Goal: Information Seeking & Learning: Check status

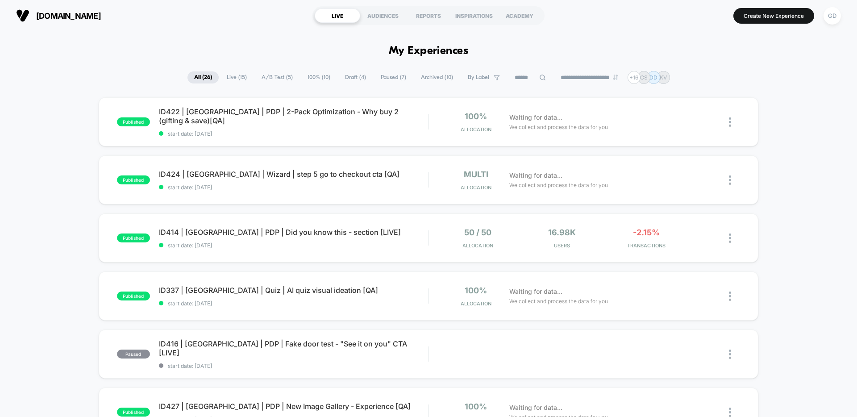
click at [101, 12] on span "[DOMAIN_NAME]" at bounding box center [68, 15] width 65 height 9
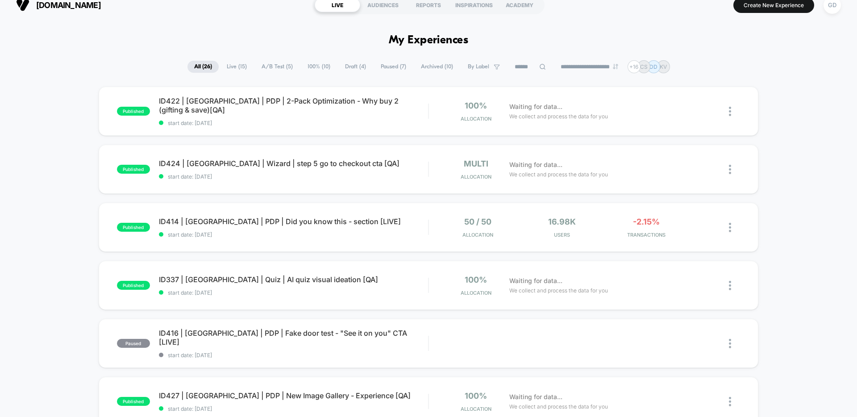
scroll to position [17, 0]
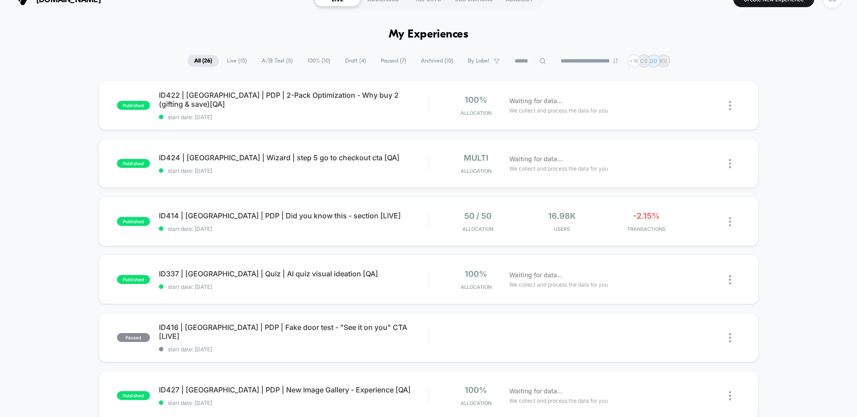
click at [301, 57] on span "100% ( 10 )" at bounding box center [319, 61] width 36 height 12
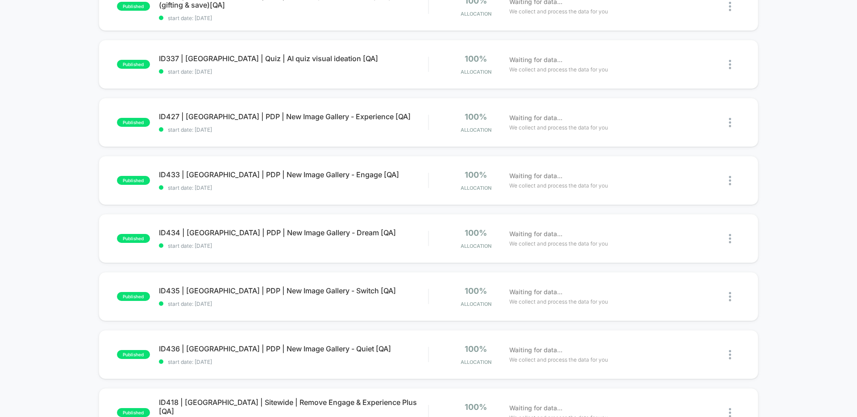
scroll to position [0, 0]
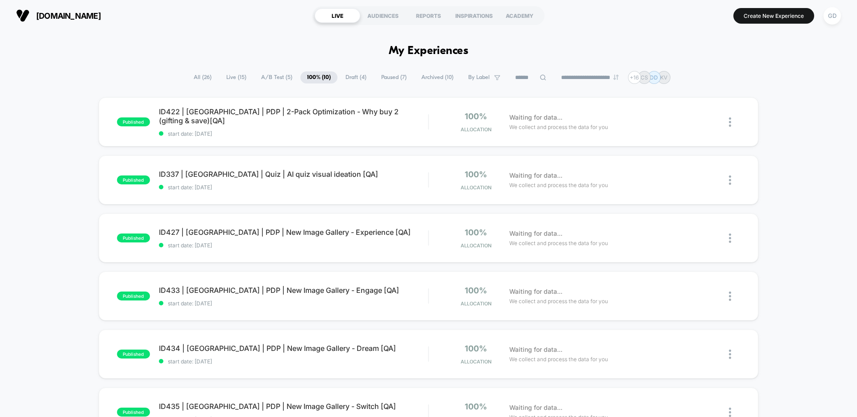
click at [270, 76] on span "A/B Test ( 5 )" at bounding box center [276, 77] width 45 height 12
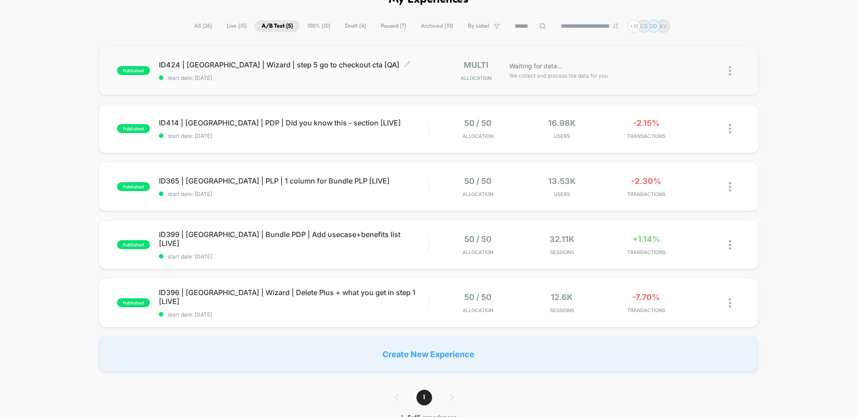
scroll to position [51, 0]
click at [231, 29] on span "Live ( 15 )" at bounding box center [236, 27] width 33 height 12
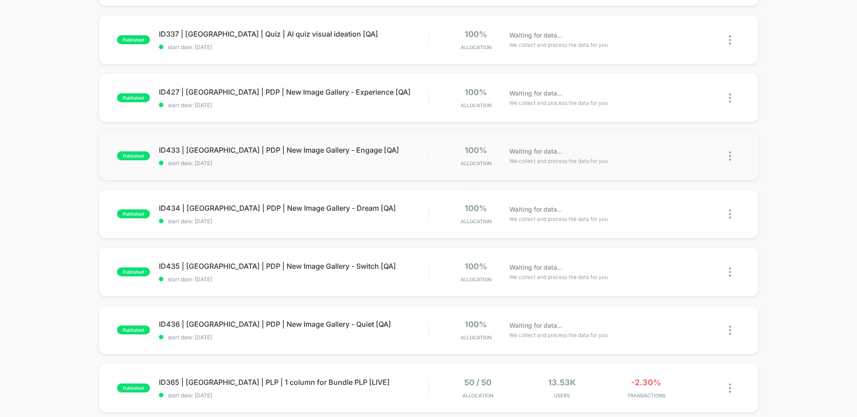
scroll to position [0, 0]
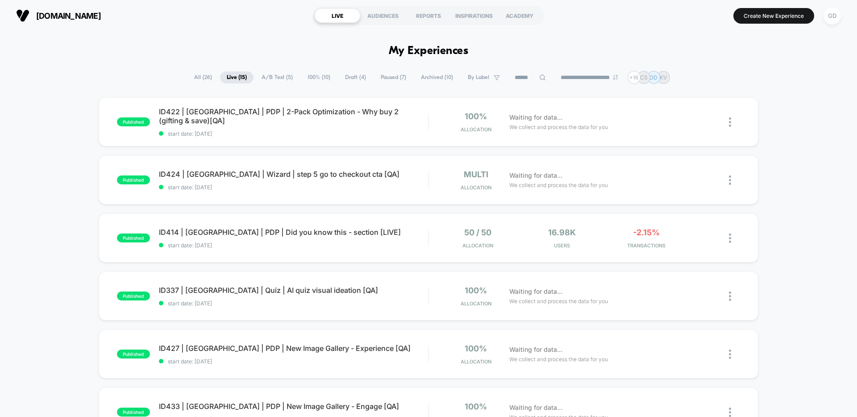
click at [342, 81] on span "Draft ( 4 )" at bounding box center [355, 77] width 34 height 12
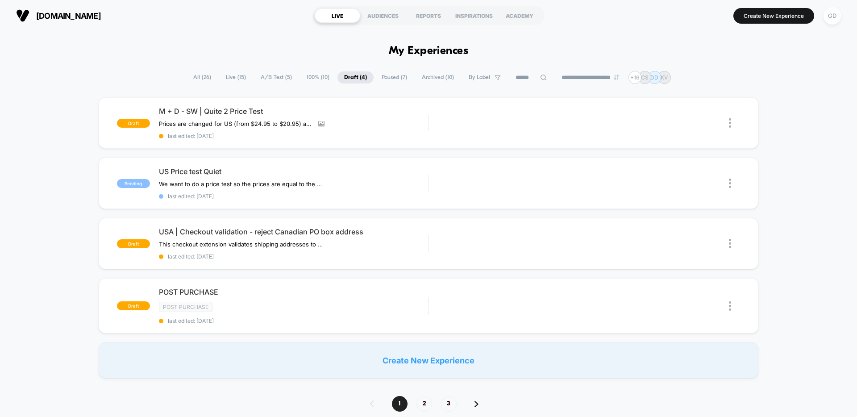
click at [78, 17] on span "[DOMAIN_NAME]" at bounding box center [68, 15] width 65 height 9
click at [830, 22] on div "GD" at bounding box center [832, 15] width 17 height 17
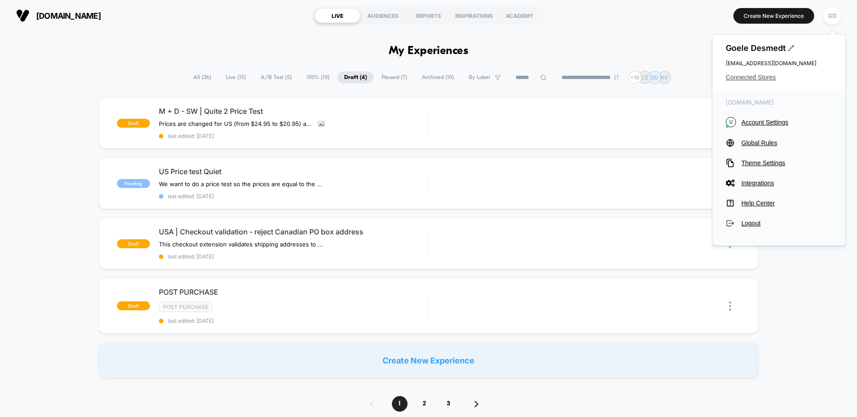
click at [760, 75] on span "Connected Stores" at bounding box center [779, 77] width 106 height 7
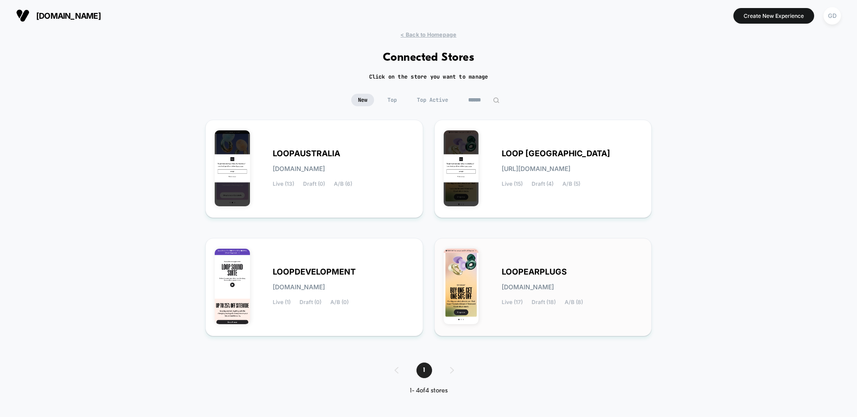
click at [531, 264] on div "LOOPEARPLUGS loopearplugs.myshopify.com Live (17) Draft (18) A/B (8)" at bounding box center [543, 286] width 199 height 79
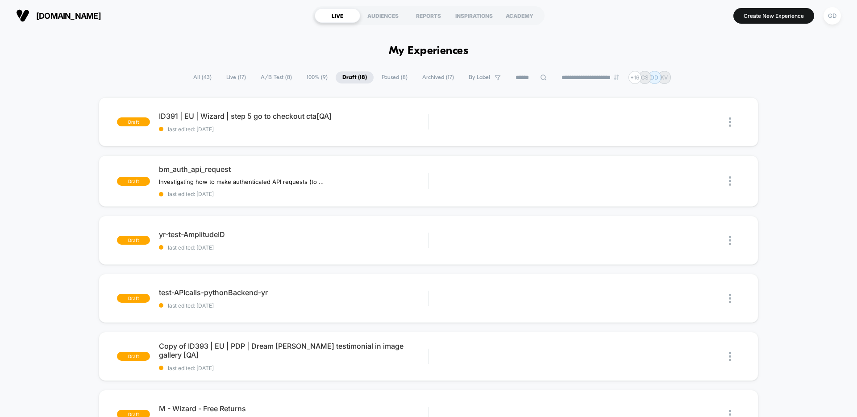
click at [301, 76] on span "100% ( 9 )" at bounding box center [317, 77] width 34 height 12
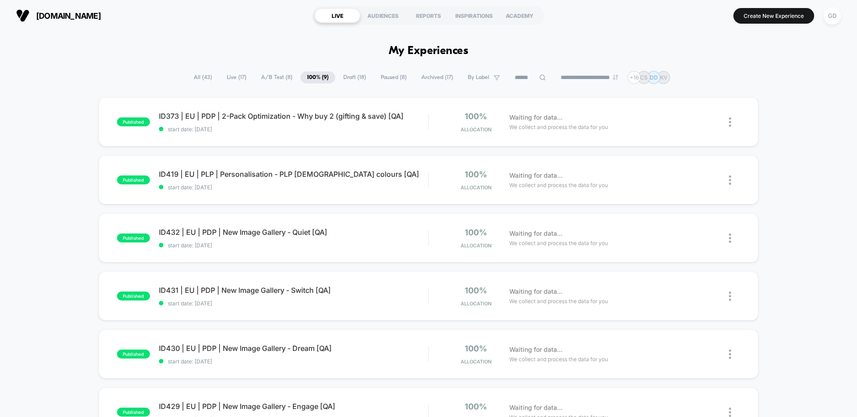
click at [271, 76] on span "A/B Test ( 8 )" at bounding box center [276, 77] width 45 height 12
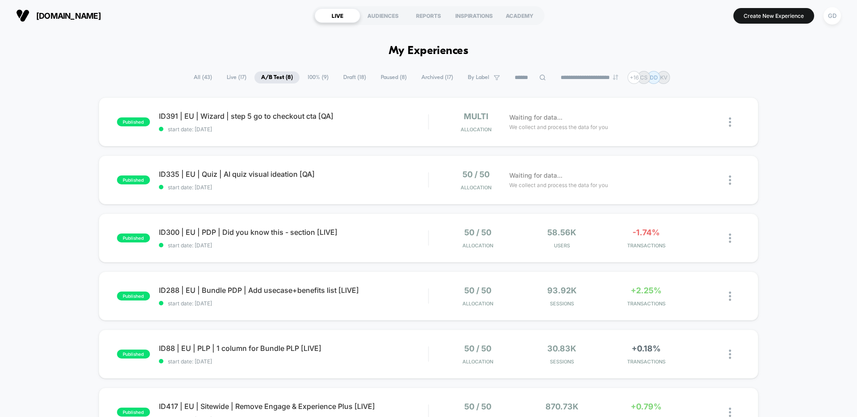
click at [236, 79] on span "Live ( 17 )" at bounding box center [236, 77] width 33 height 12
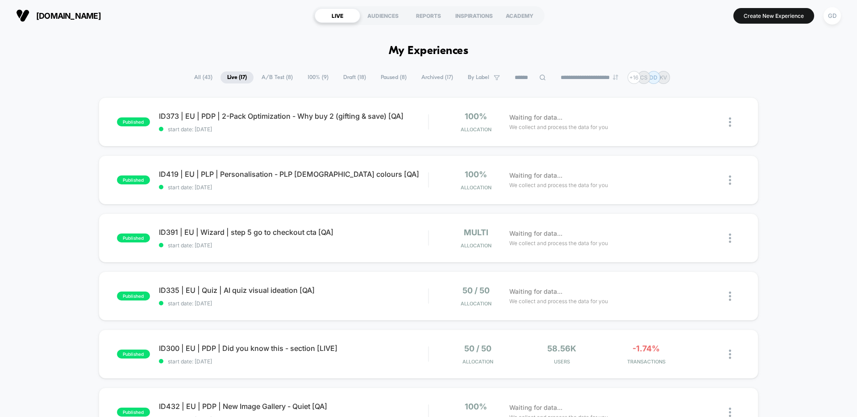
click at [273, 80] on span "A/B Test ( 8 )" at bounding box center [277, 77] width 45 height 12
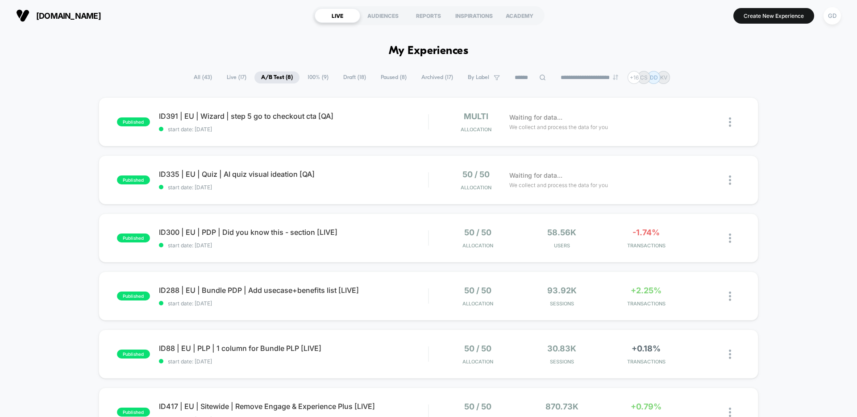
click at [305, 73] on span "100% ( 9 )" at bounding box center [318, 77] width 34 height 12
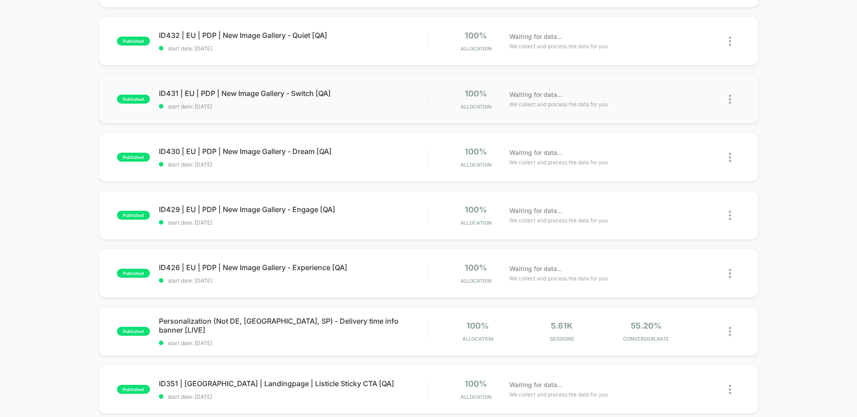
scroll to position [328, 0]
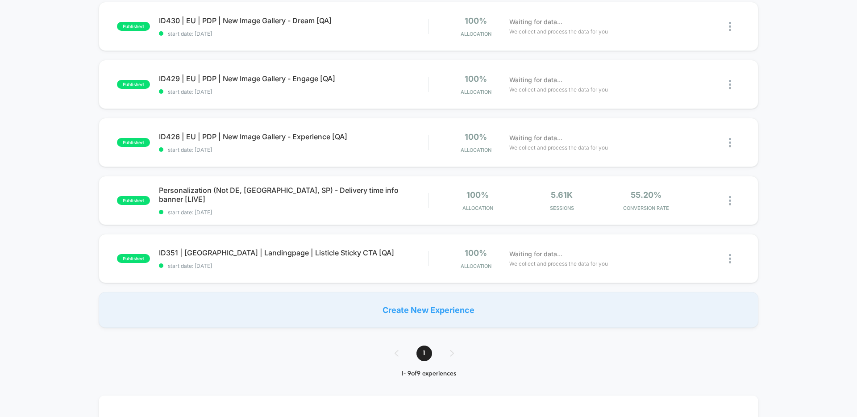
click at [454, 357] on div "1" at bounding box center [429, 354] width 86 height 16
click at [453, 355] on div "1" at bounding box center [429, 354] width 86 height 16
click at [444, 371] on div "1 - 9 of 9 experiences" at bounding box center [429, 374] width 86 height 8
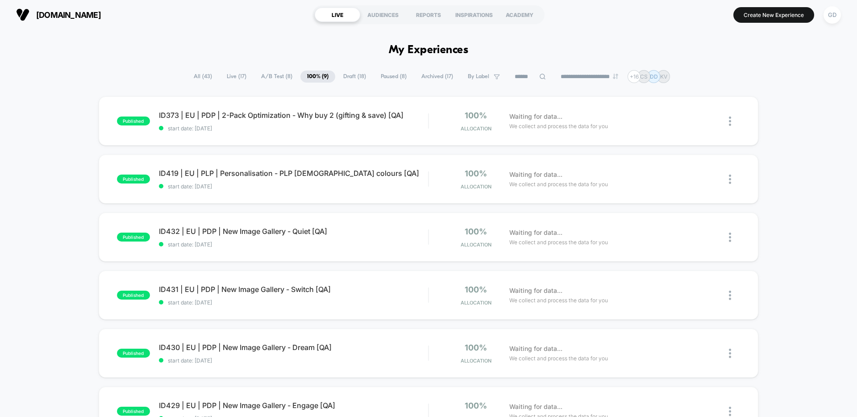
scroll to position [0, 0]
click at [243, 81] on span "Live ( 17 )" at bounding box center [236, 77] width 33 height 12
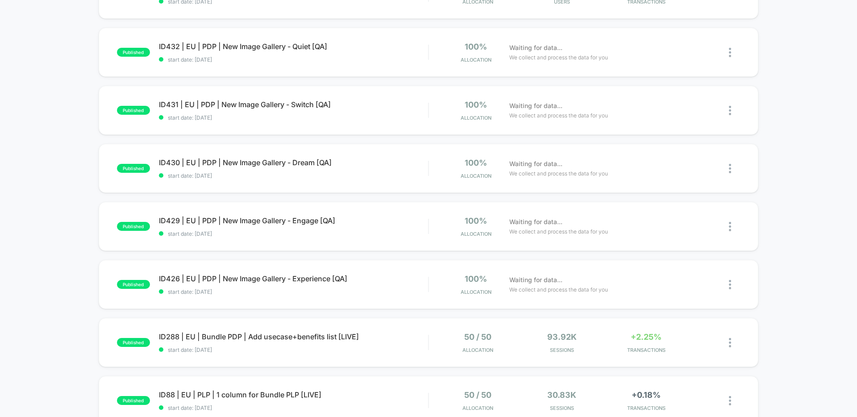
scroll to position [522, 0]
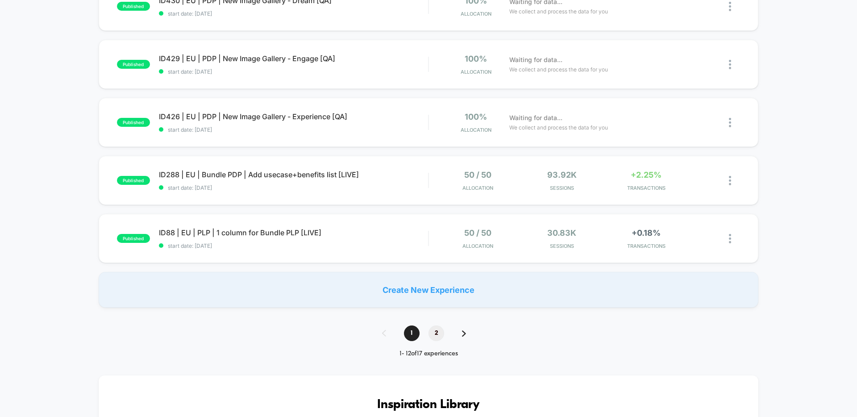
click at [436, 332] on span "2" at bounding box center [437, 333] width 16 height 16
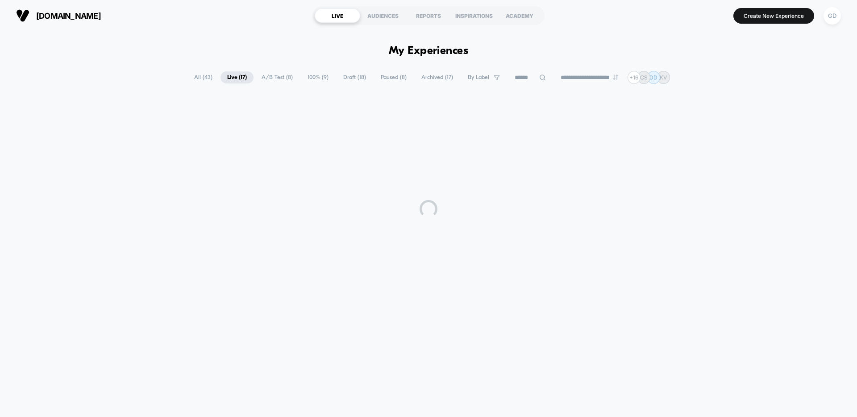
scroll to position [0, 0]
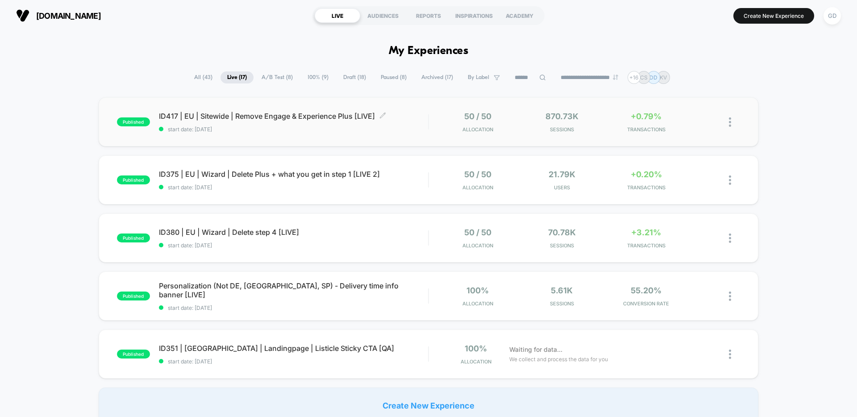
click at [276, 122] on div "ID417 | EU | Sitewide | Remove Engage & Experience Plus [LIVE] Click to edit ex…" at bounding box center [293, 122] width 269 height 21
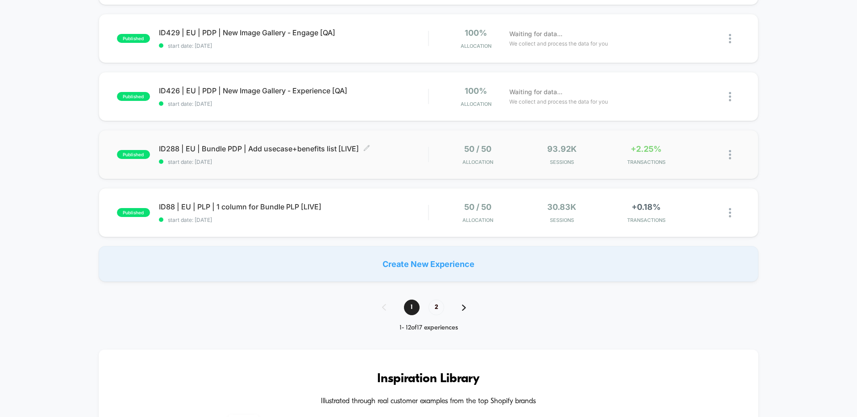
scroll to position [549, 0]
click at [250, 157] on span "start date: 12/08/2025" at bounding box center [293, 160] width 269 height 7
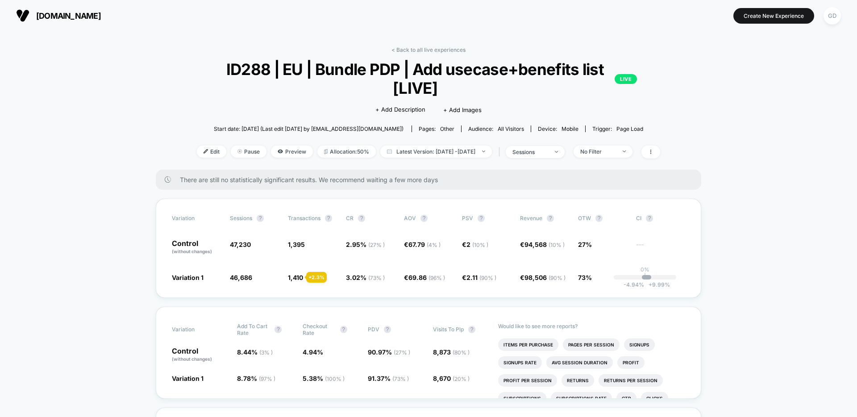
click at [247, 72] on span "ID288 | EU | Bundle PDP | Add usecase+benefits list [LIVE] LIVE" at bounding box center [428, 79] width 417 height 38
copy span "ID288"
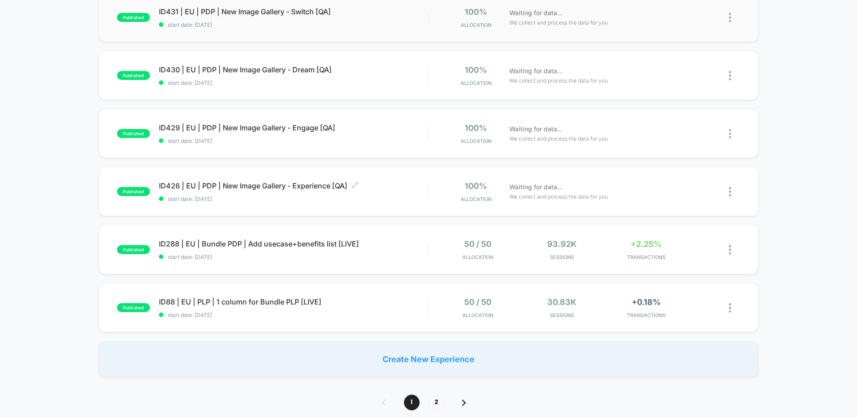
scroll to position [278, 0]
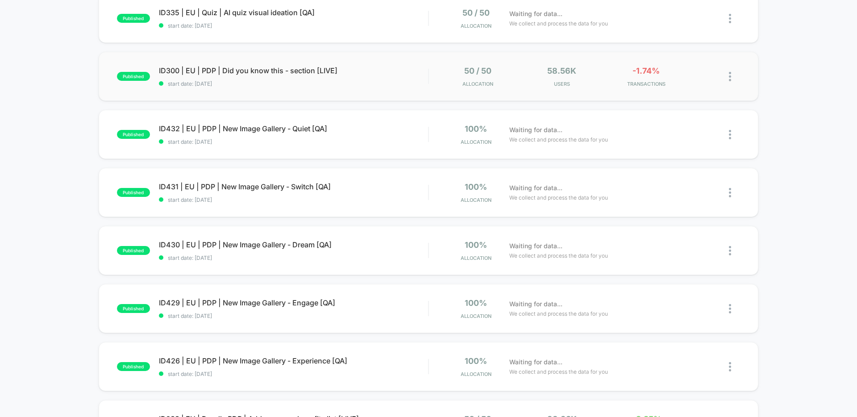
click at [317, 88] on div "published ID300 | EU | PDP | Did you know this - section [LIVE] start date: 14/…" at bounding box center [429, 76] width 660 height 49
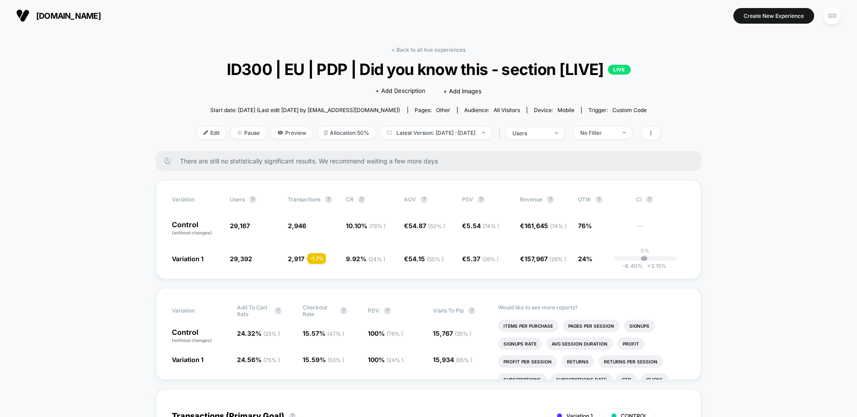
scroll to position [15, 0]
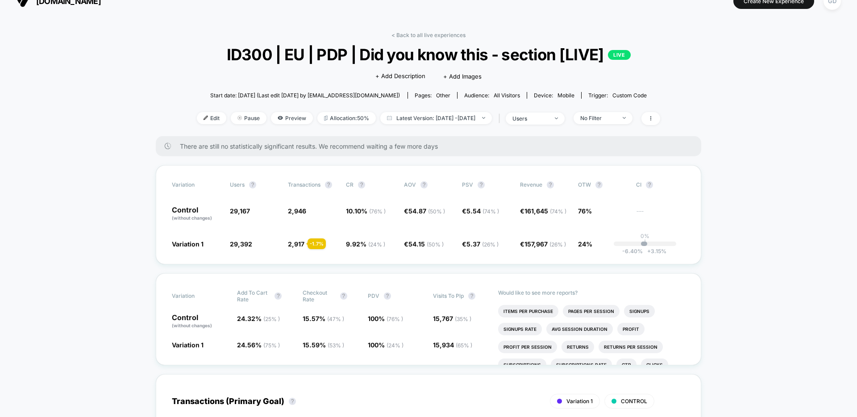
click at [250, 51] on span "ID300 | EU | PDP | Did you know this - section [LIVE] LIVE" at bounding box center [428, 54] width 417 height 19
copy span "ID300"
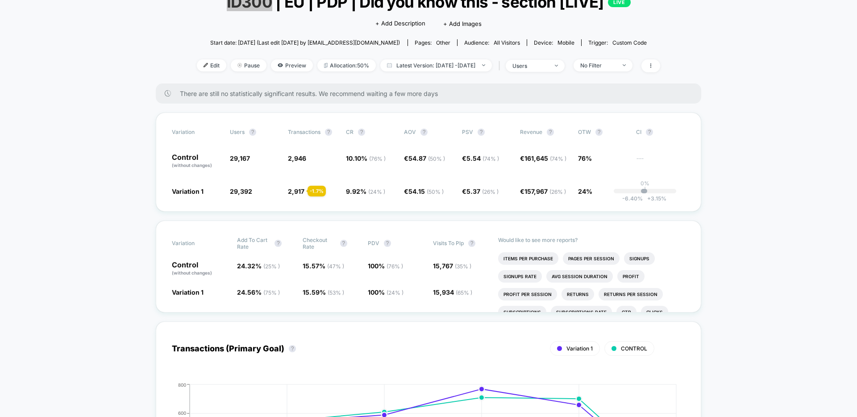
scroll to position [62, 0]
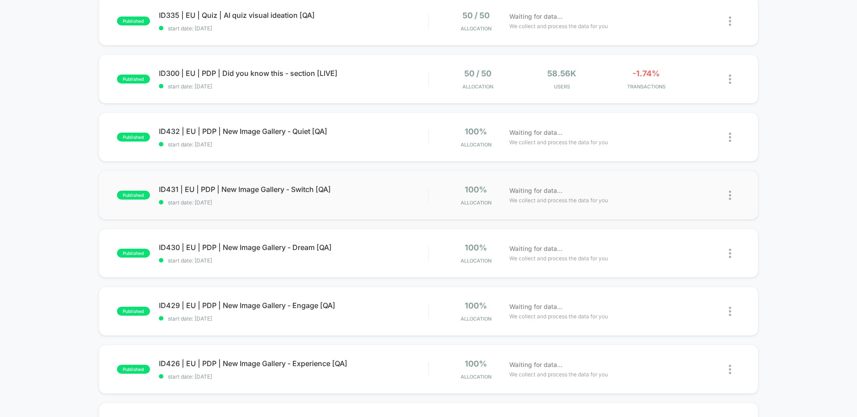
scroll to position [460, 0]
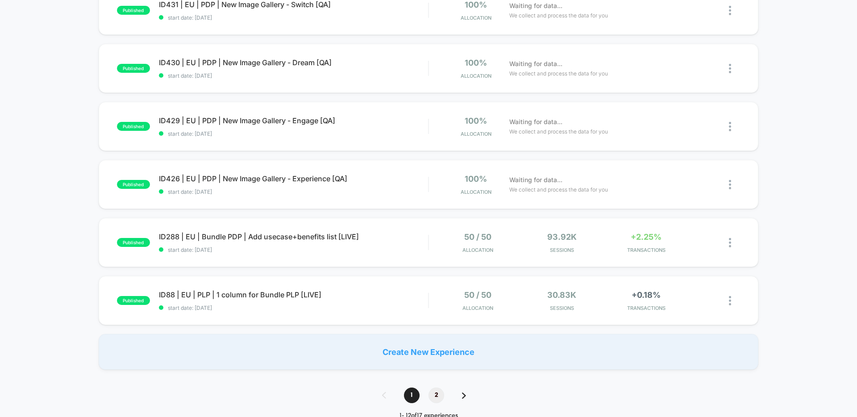
click at [430, 394] on span "2" at bounding box center [437, 396] width 16 height 16
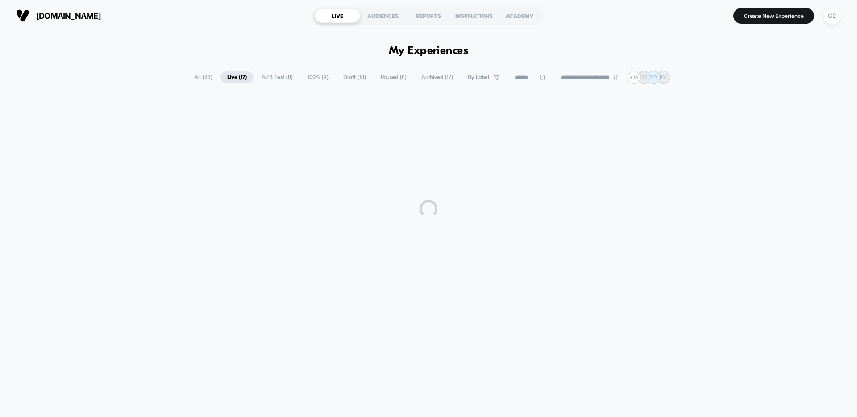
scroll to position [0, 0]
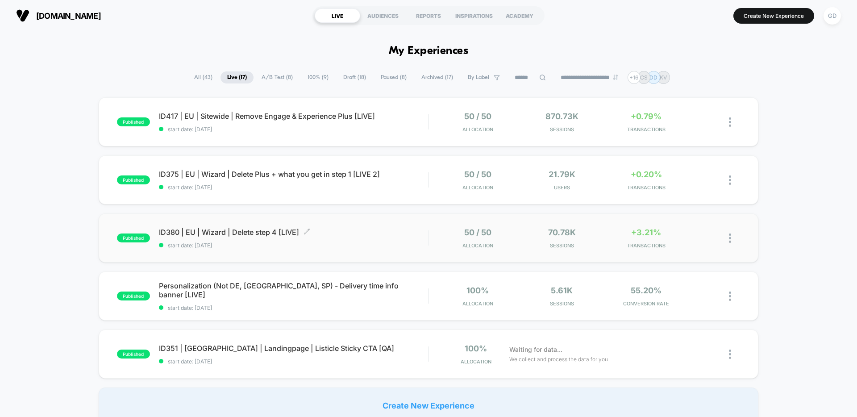
click at [382, 246] on span "start date: 22/07/2025" at bounding box center [293, 245] width 269 height 7
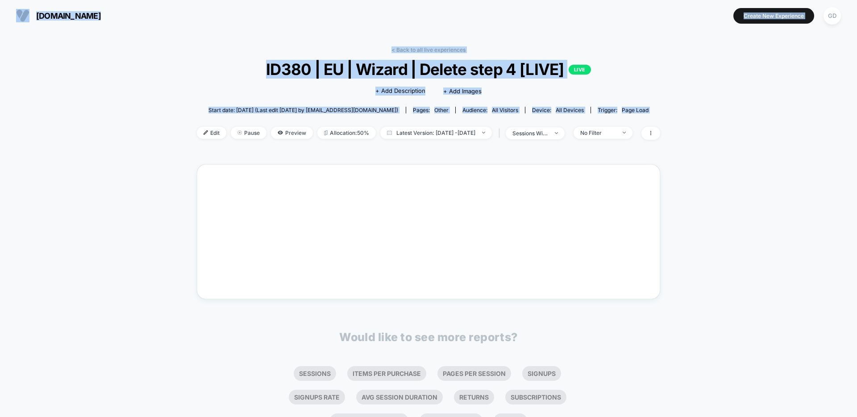
click at [179, 308] on div "< Back to all live experiences ID380 | EU | Wizard | Delete step 4 [LIVE] LIVE …" at bounding box center [428, 245] width 857 height 428
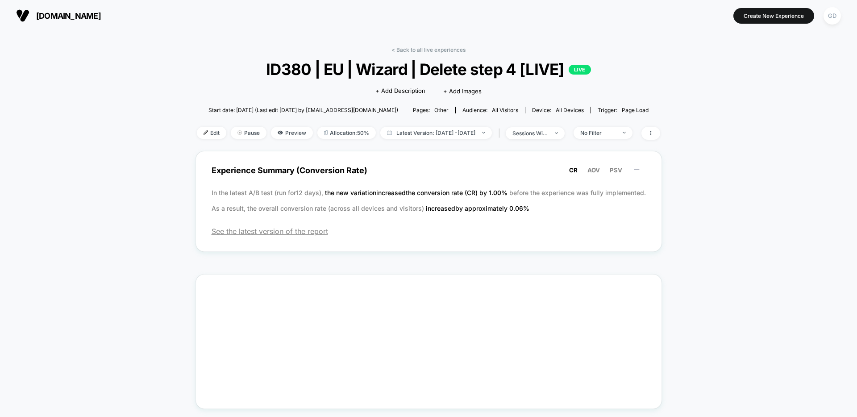
scroll to position [42, 0]
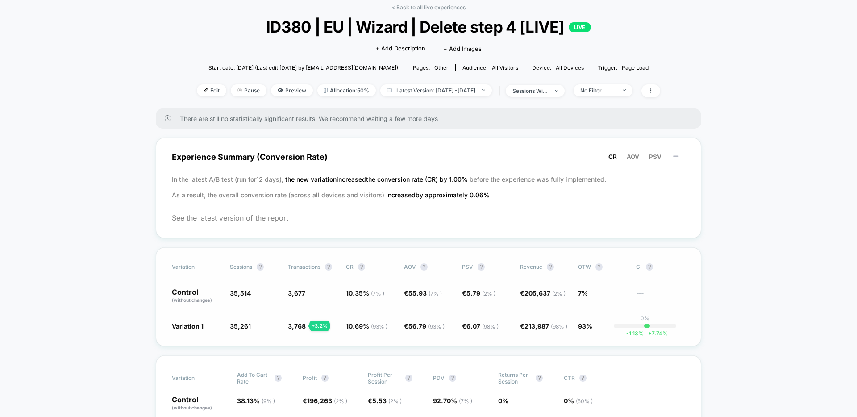
click at [357, 321] on div "Variation Sessions ? Transactions ? CR ? AOV ? PSV ? Revenue ? OTW ? CI ? Contr…" at bounding box center [429, 296] width 546 height 99
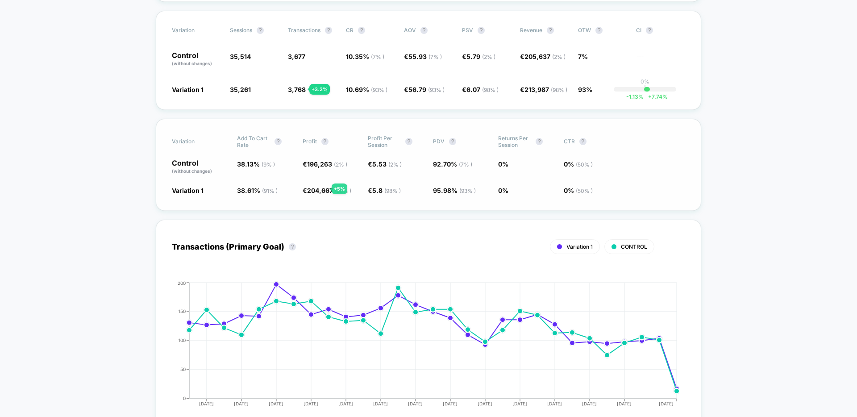
scroll to position [104, 0]
